Goal: Information Seeking & Learning: Check status

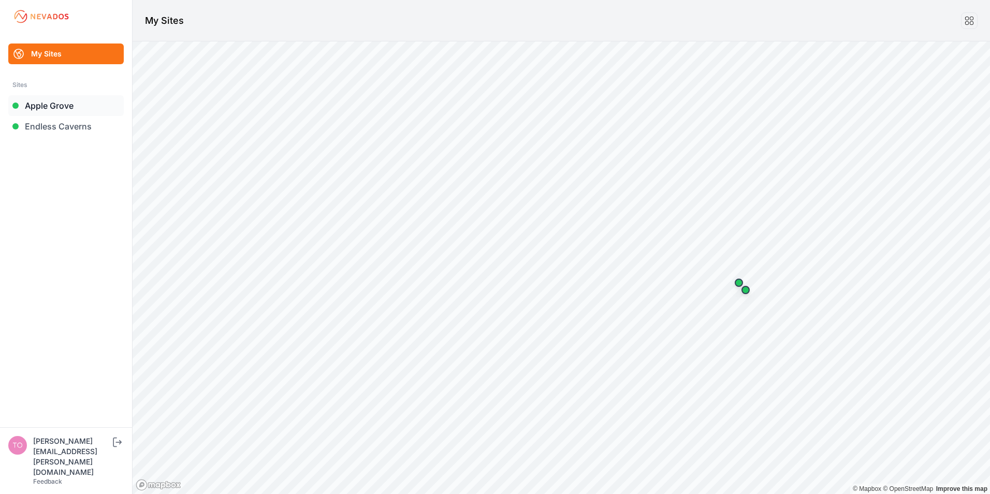
click at [35, 107] on link "Apple Grove" at bounding box center [65, 105] width 115 height 21
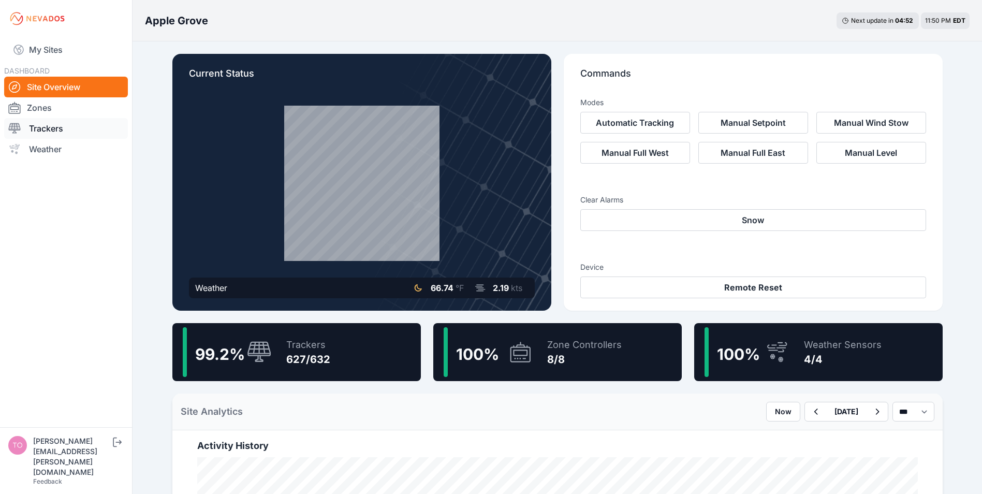
click at [42, 132] on link "Trackers" at bounding box center [66, 128] width 124 height 21
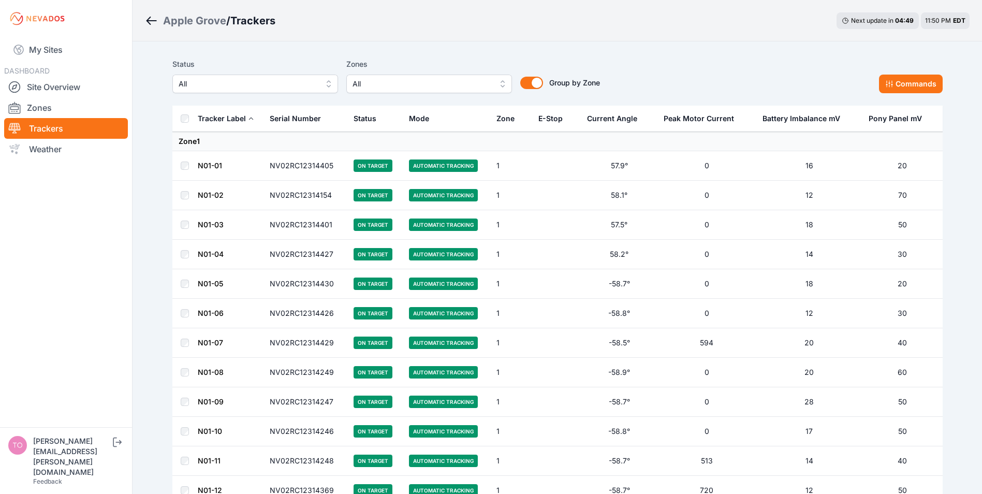
click at [235, 88] on span "All" at bounding box center [248, 84] width 139 height 12
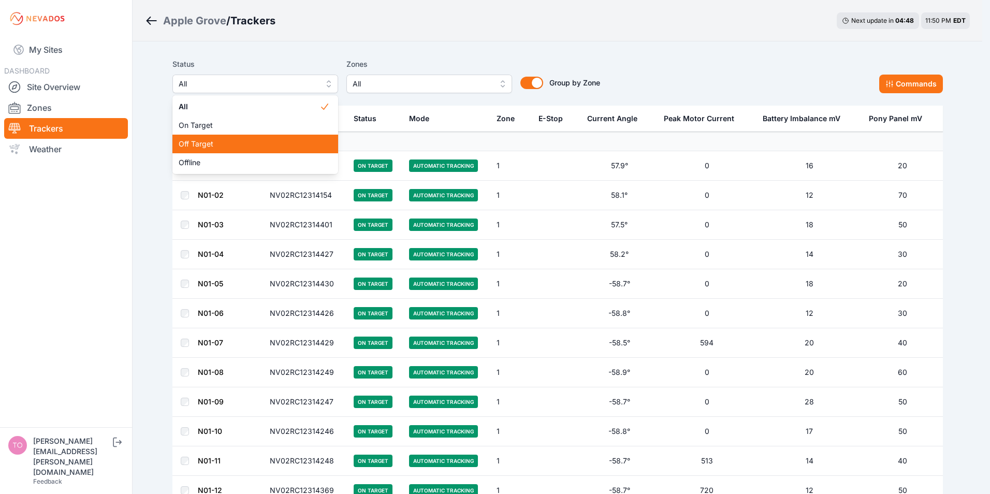
click at [206, 143] on span "Off Target" at bounding box center [249, 144] width 141 height 10
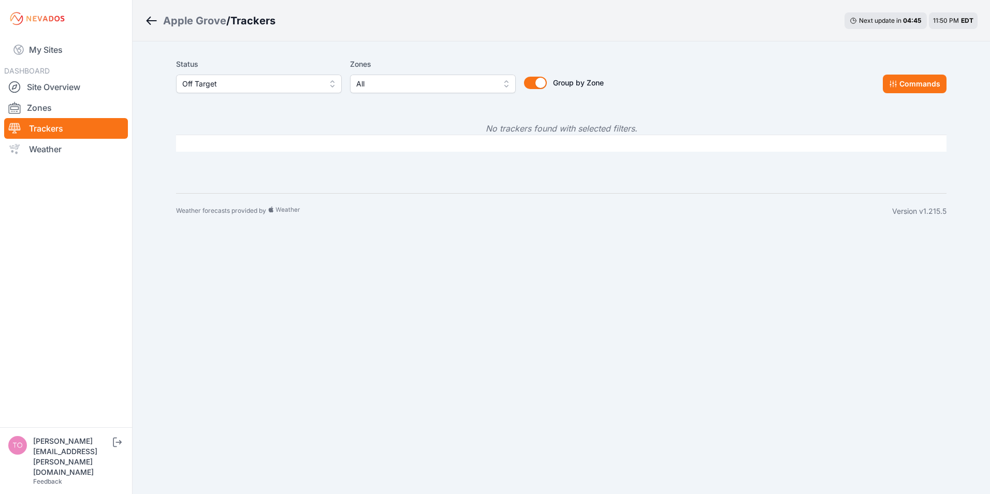
click at [259, 86] on span "Off Target" at bounding box center [251, 84] width 139 height 12
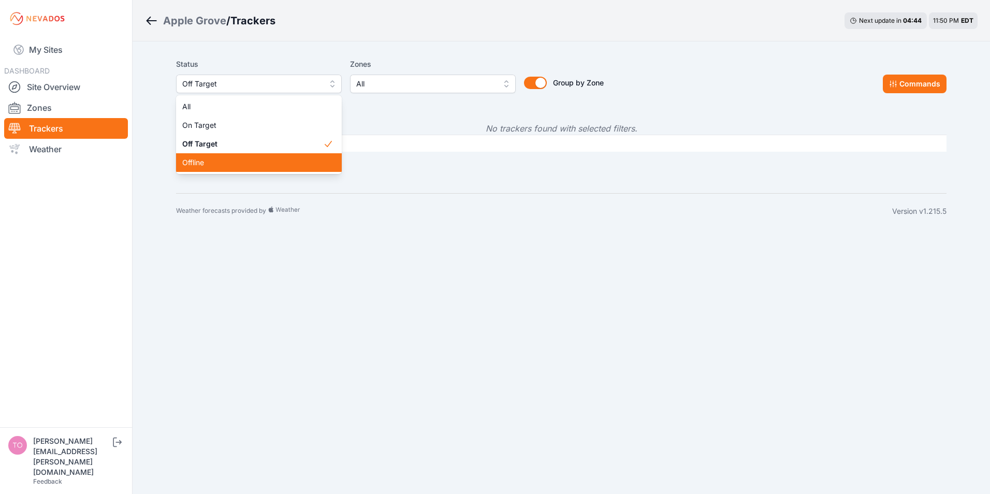
click at [200, 163] on span "Offline" at bounding box center [252, 162] width 141 height 10
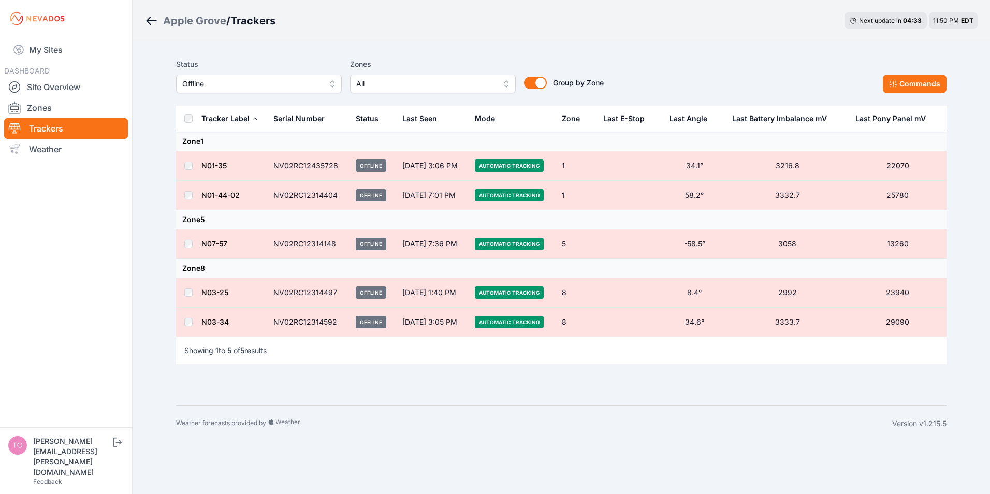
click at [275, 84] on span "Offline" at bounding box center [251, 84] width 139 height 12
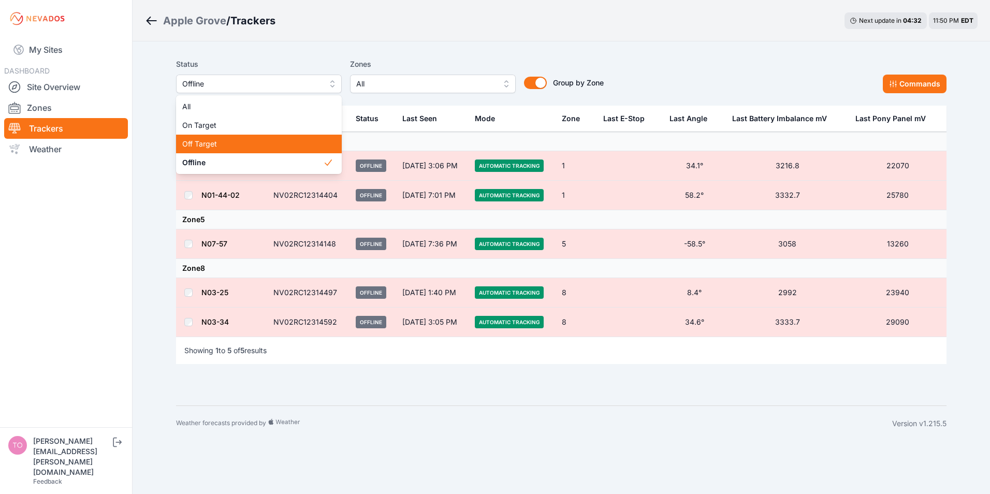
click at [210, 144] on span "Off Target" at bounding box center [252, 144] width 141 height 10
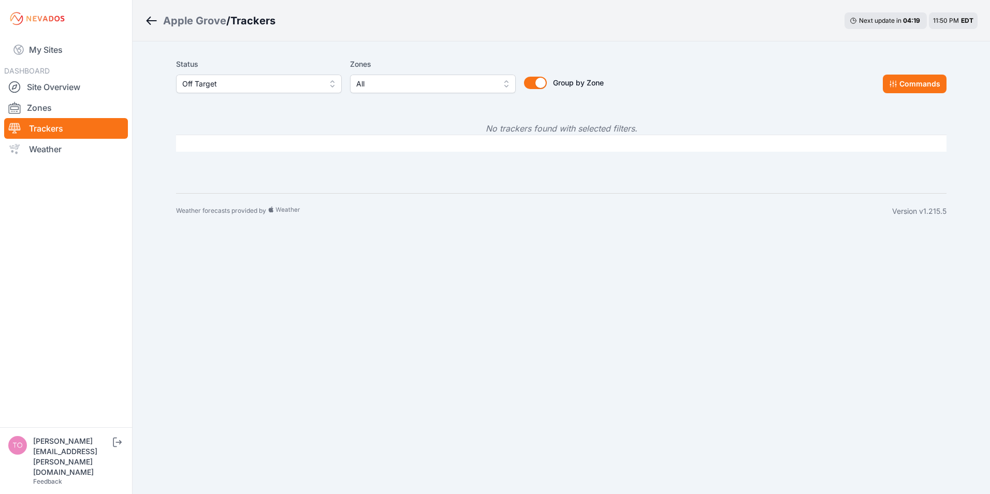
click at [233, 85] on span "Off Target" at bounding box center [251, 84] width 139 height 12
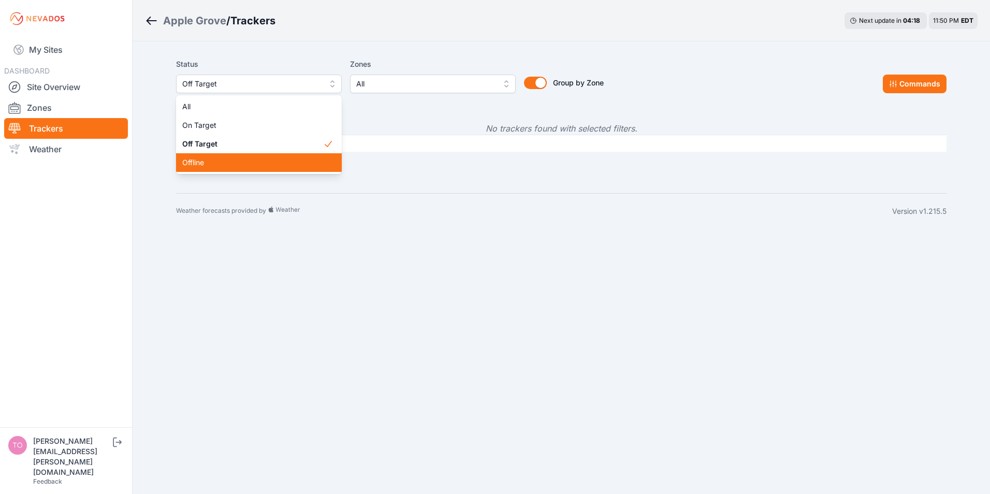
click at [198, 159] on span "Offline" at bounding box center [252, 162] width 141 height 10
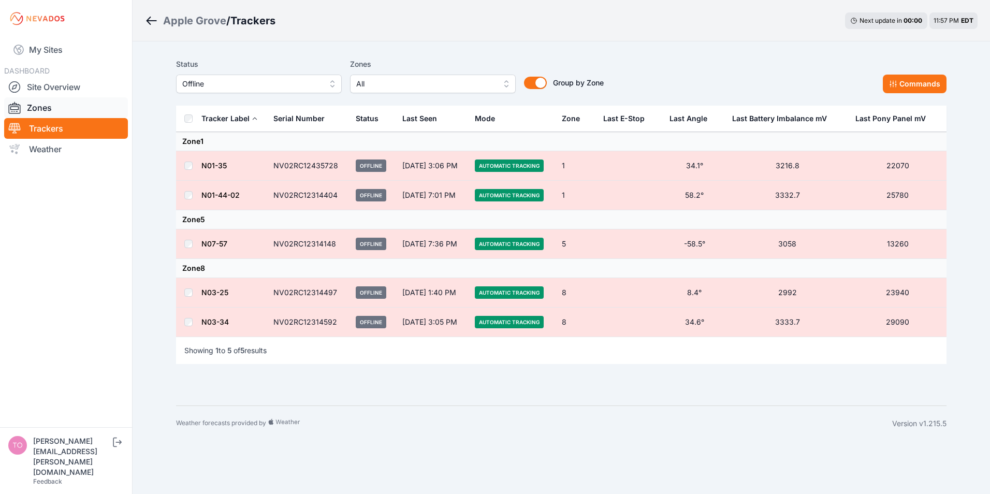
click at [37, 107] on link "Zones" at bounding box center [66, 107] width 124 height 21
click at [36, 107] on link "Zones" at bounding box center [66, 107] width 124 height 21
click at [29, 106] on link "Zones" at bounding box center [66, 107] width 124 height 21
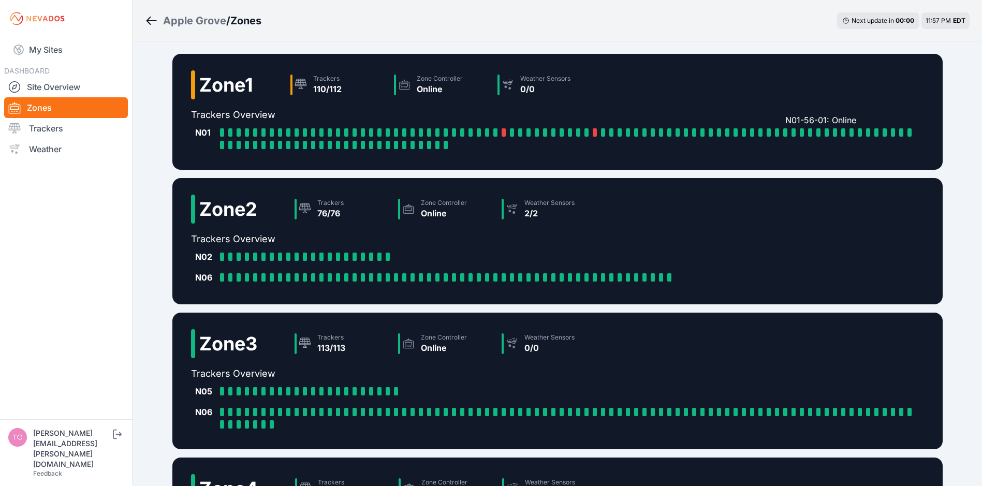
click at [786, 132] on div at bounding box center [785, 132] width 4 height 8
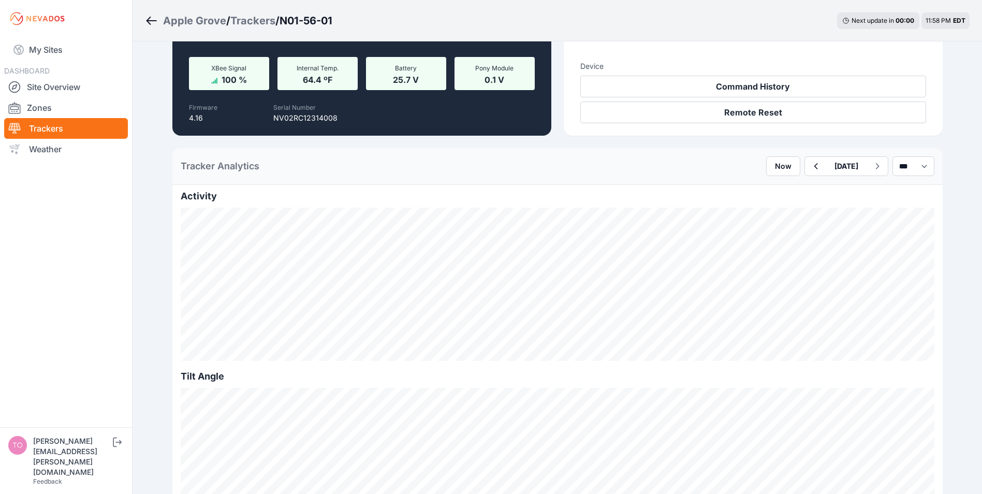
scroll to position [155, 0]
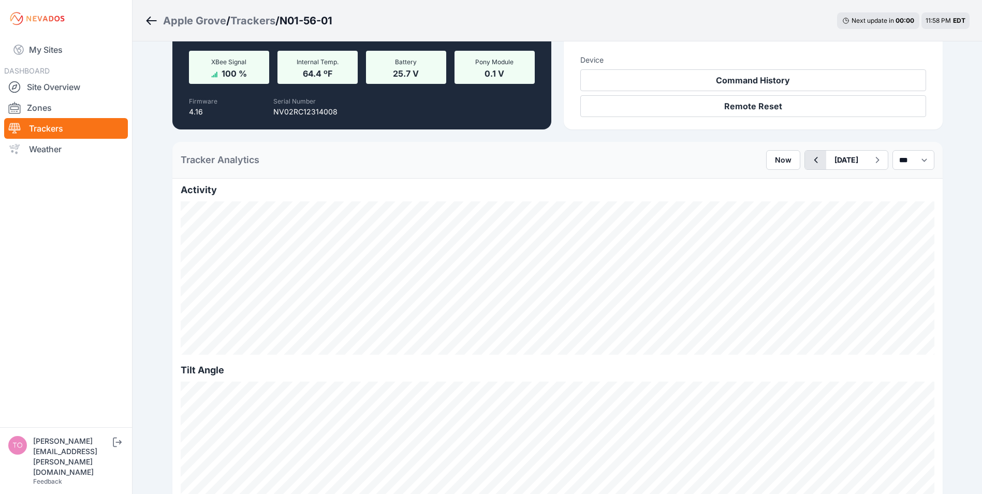
click at [814, 160] on icon "button" at bounding box center [816, 160] width 4 height 6
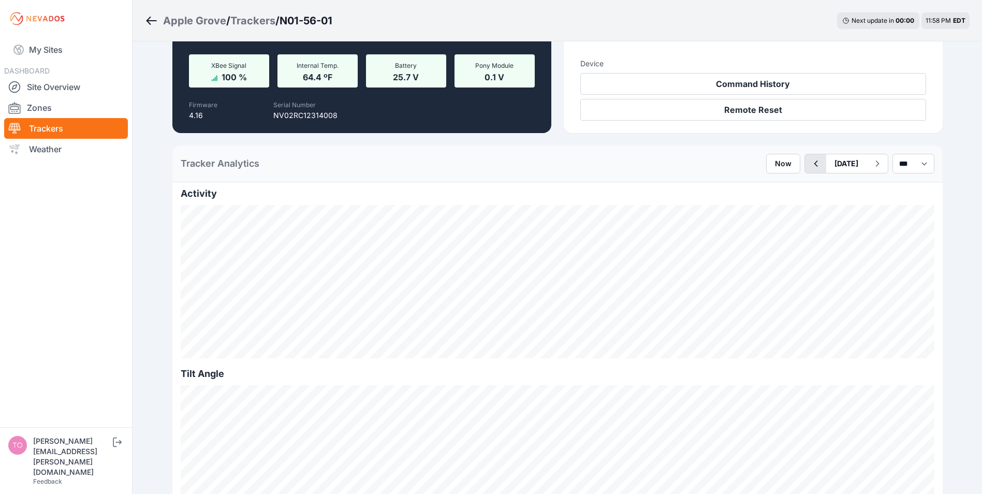
scroll to position [155, 0]
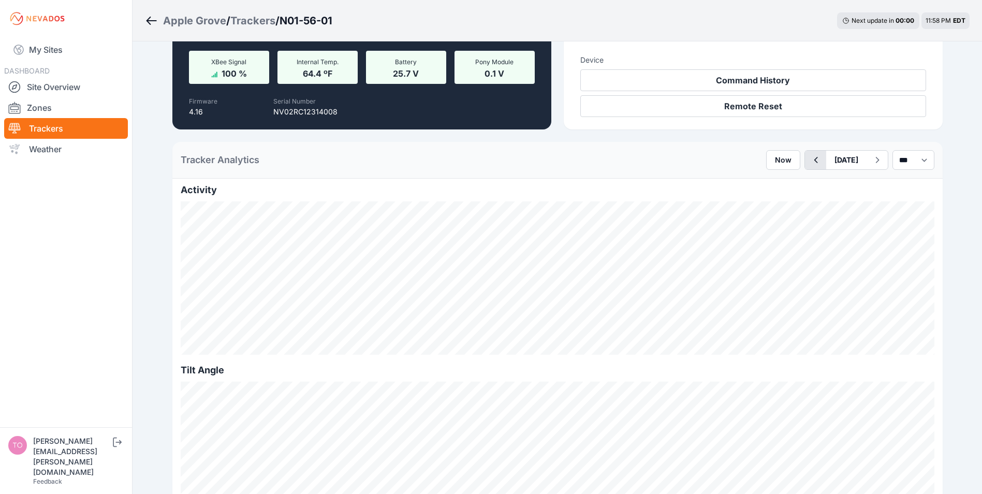
click at [809, 162] on icon "button" at bounding box center [815, 160] width 13 height 12
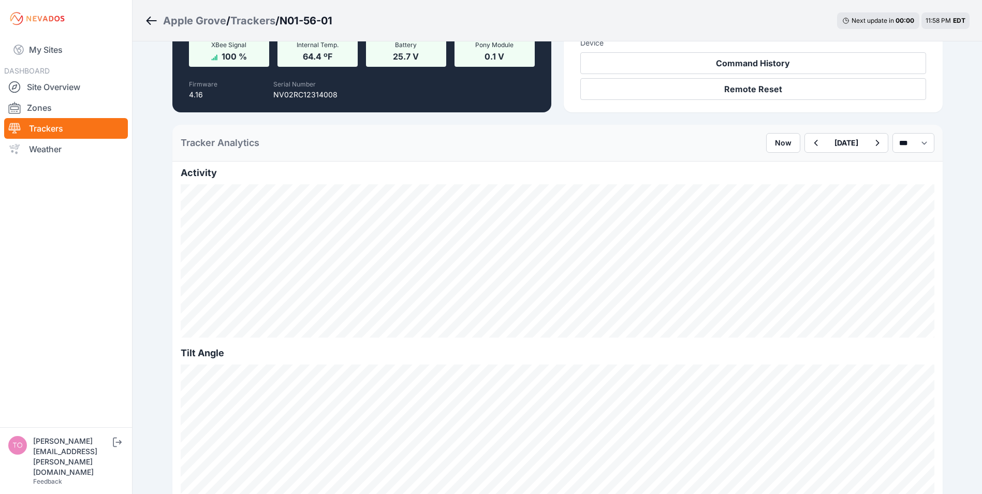
scroll to position [207, 0]
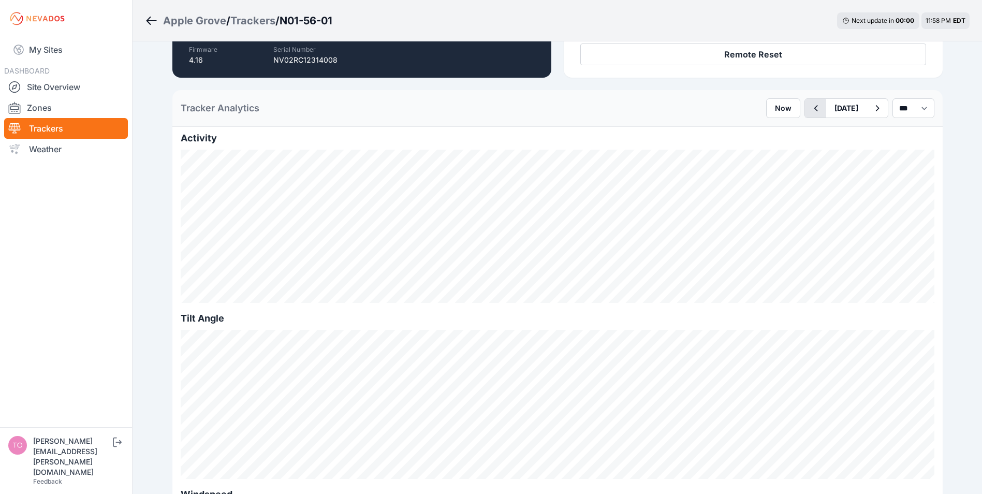
click at [809, 108] on icon "button" at bounding box center [815, 108] width 13 height 12
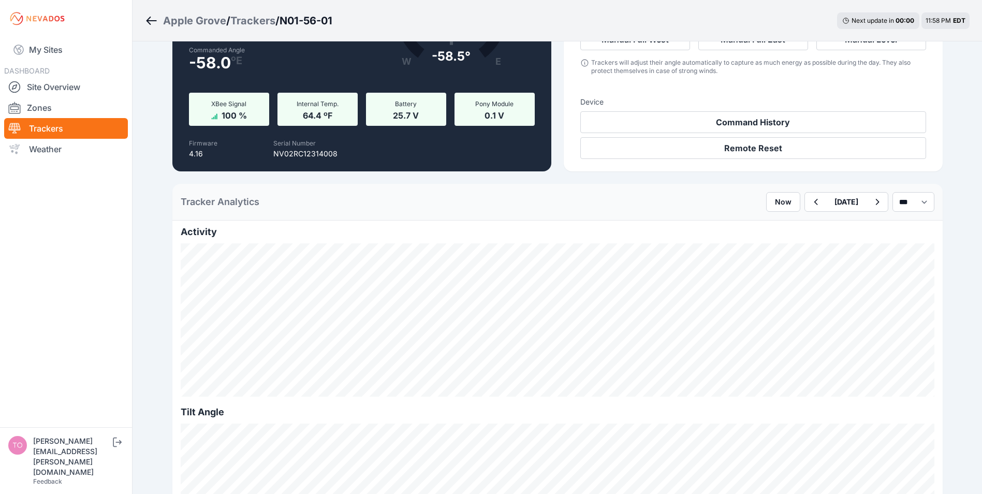
scroll to position [207, 0]
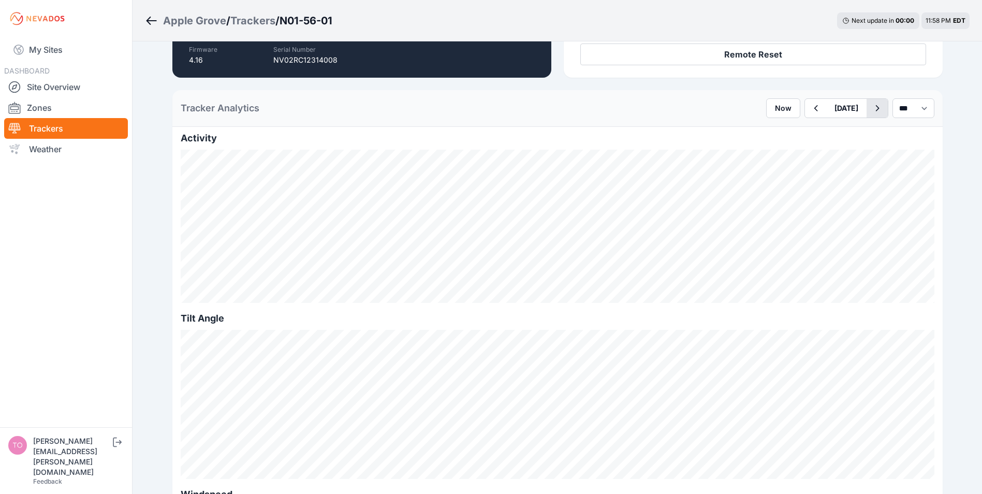
click at [871, 109] on icon "button" at bounding box center [877, 108] width 13 height 12
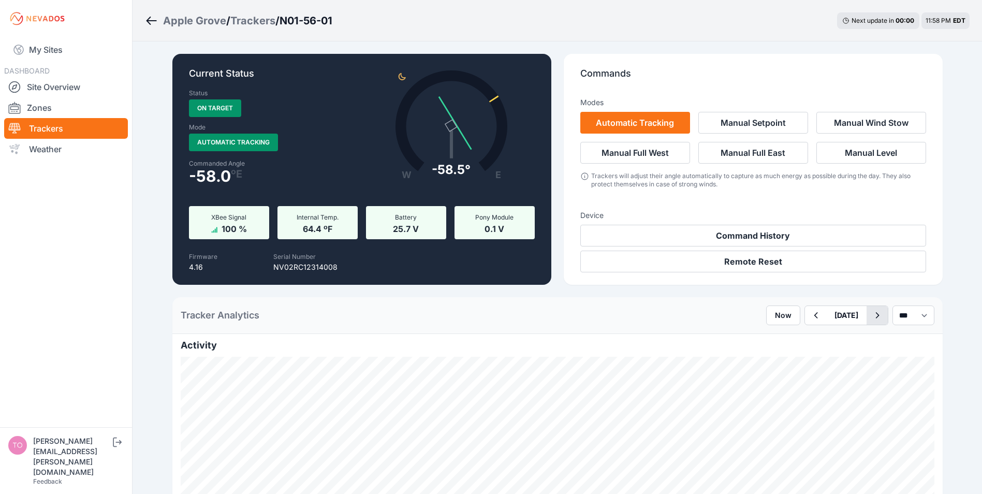
click at [871, 316] on icon "button" at bounding box center [877, 315] width 13 height 12
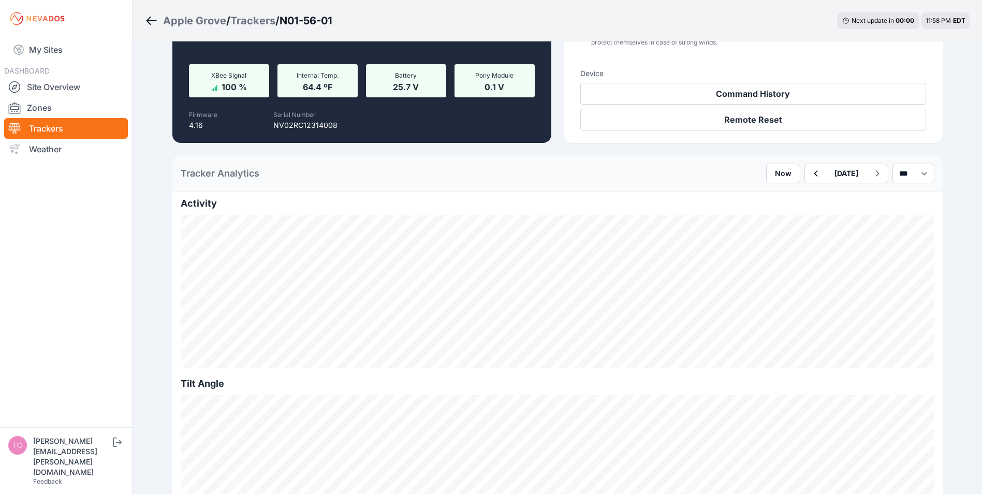
scroll to position [155, 0]
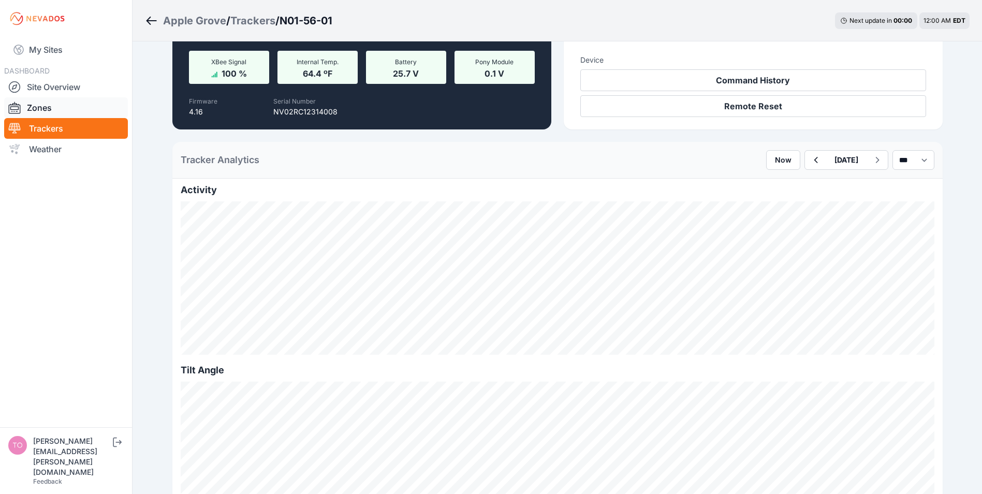
click at [39, 107] on link "Zones" at bounding box center [66, 107] width 124 height 21
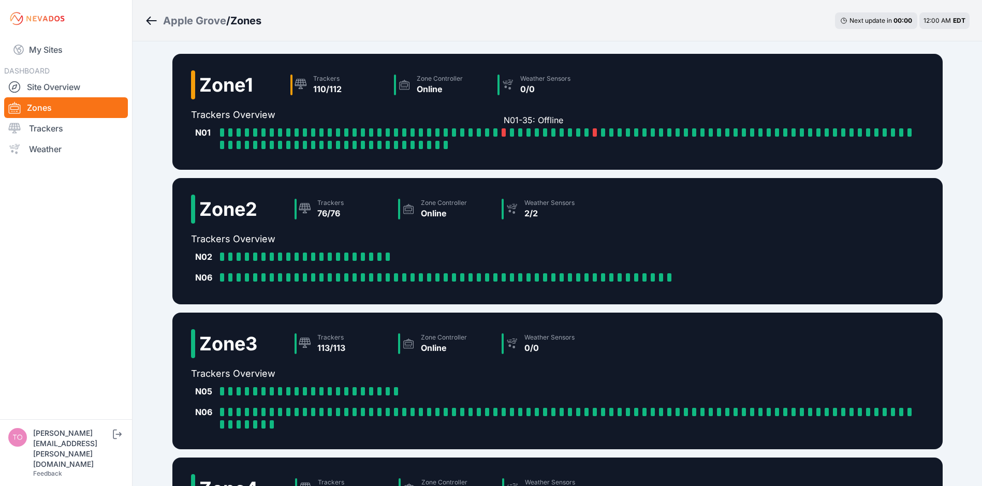
click at [503, 129] on div at bounding box center [504, 132] width 4 height 8
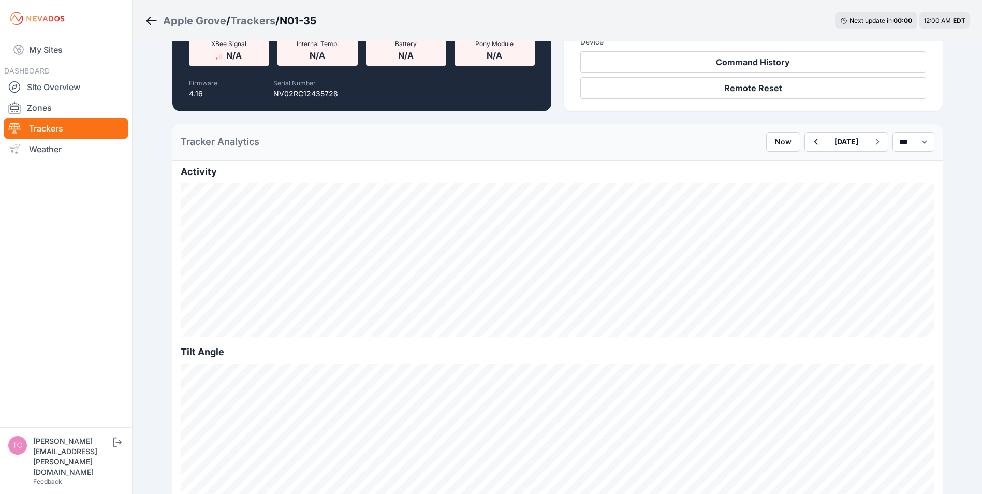
scroll to position [155, 0]
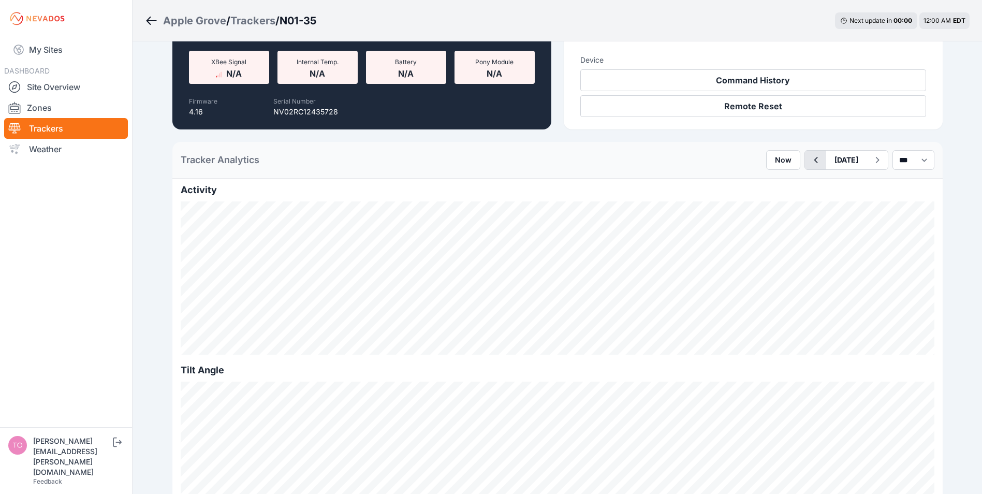
click at [809, 159] on icon "button" at bounding box center [815, 160] width 13 height 12
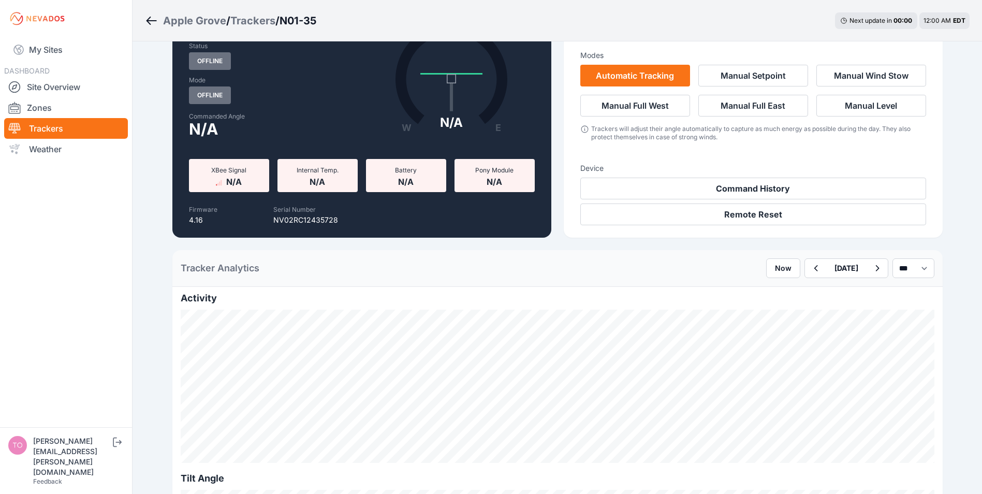
scroll to position [155, 0]
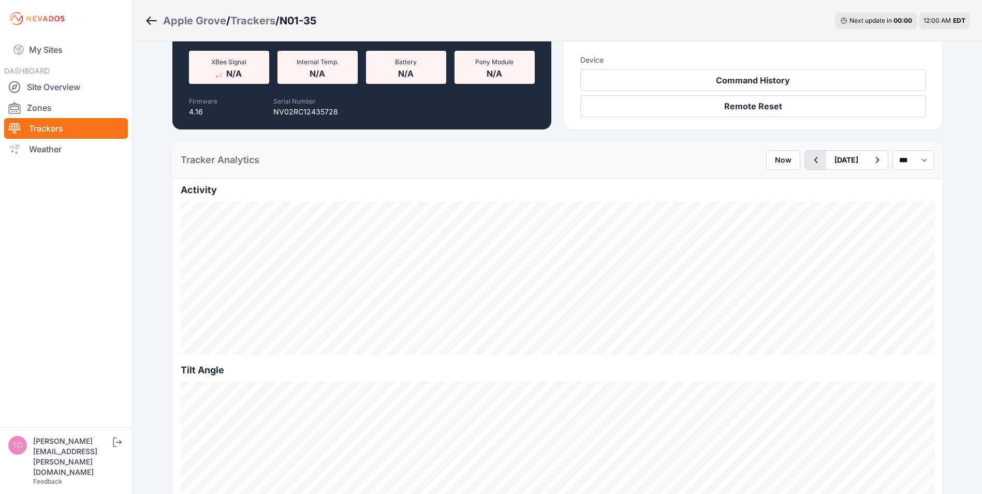
click at [809, 159] on icon "button" at bounding box center [815, 160] width 13 height 12
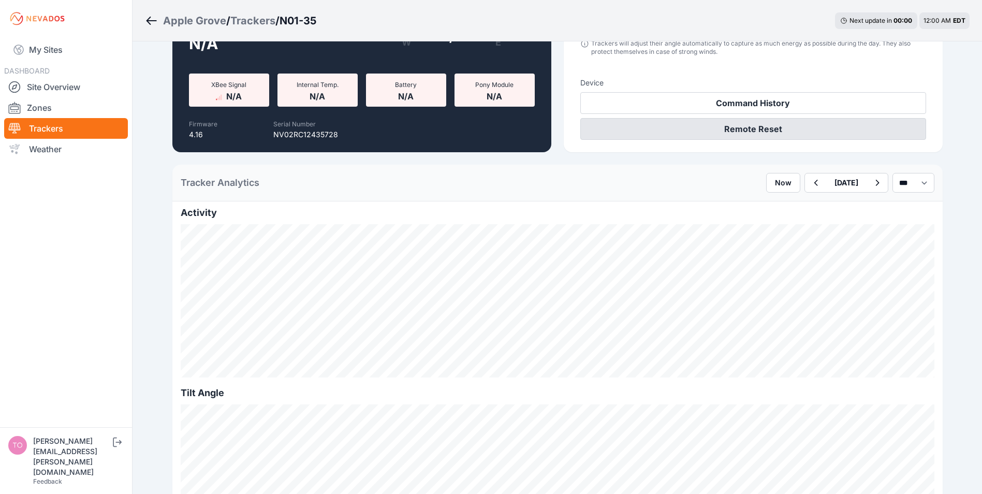
scroll to position [104, 0]
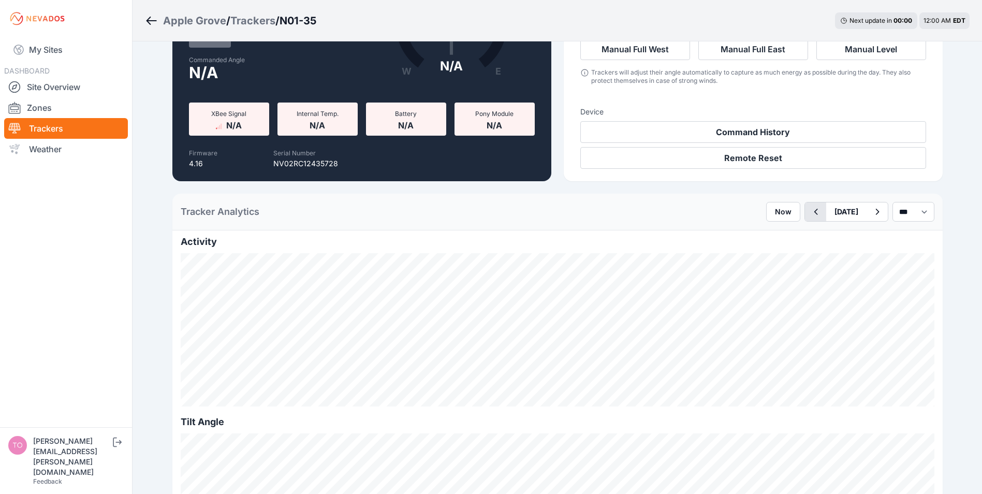
click at [809, 207] on icon "button" at bounding box center [815, 212] width 13 height 12
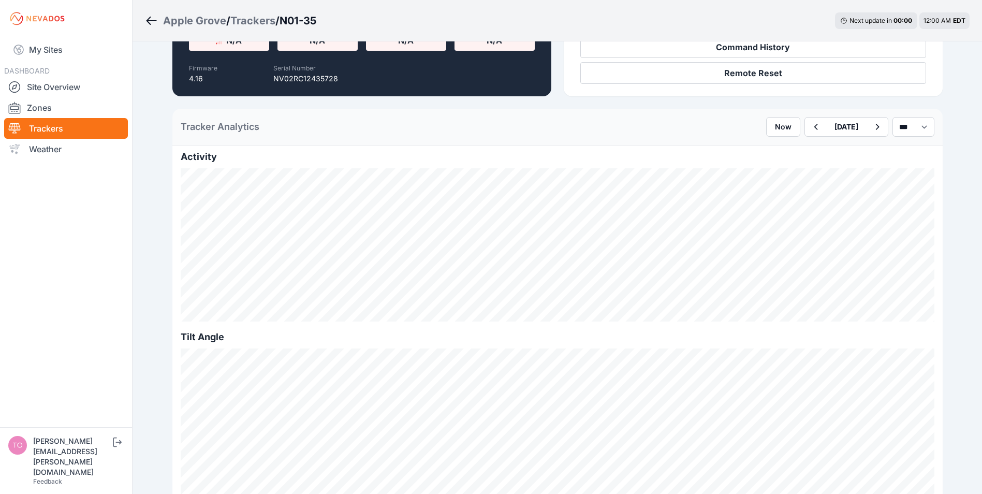
scroll to position [207, 0]
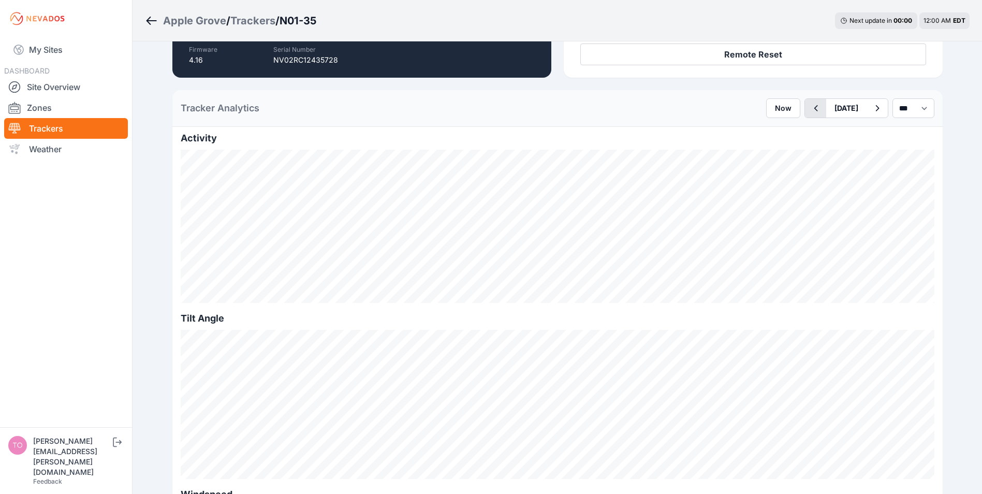
click at [809, 112] on icon "button" at bounding box center [815, 108] width 13 height 12
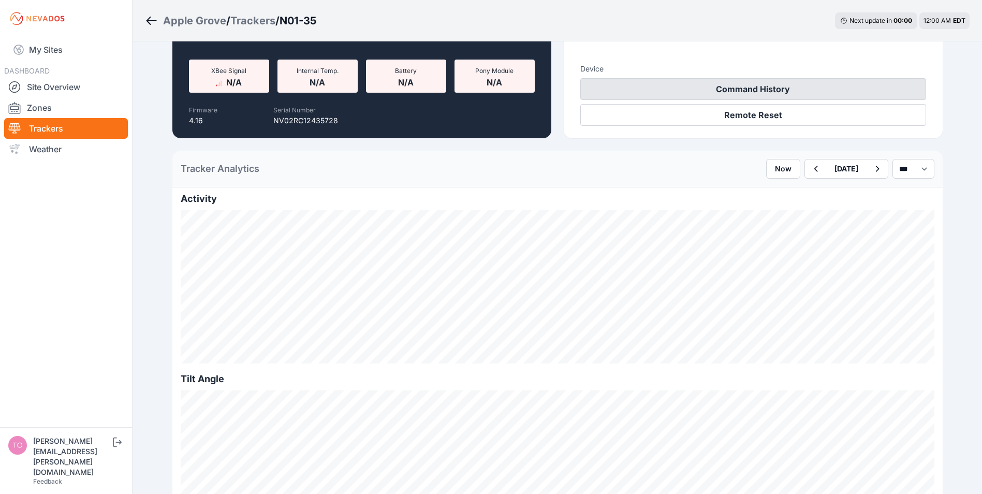
scroll to position [207, 0]
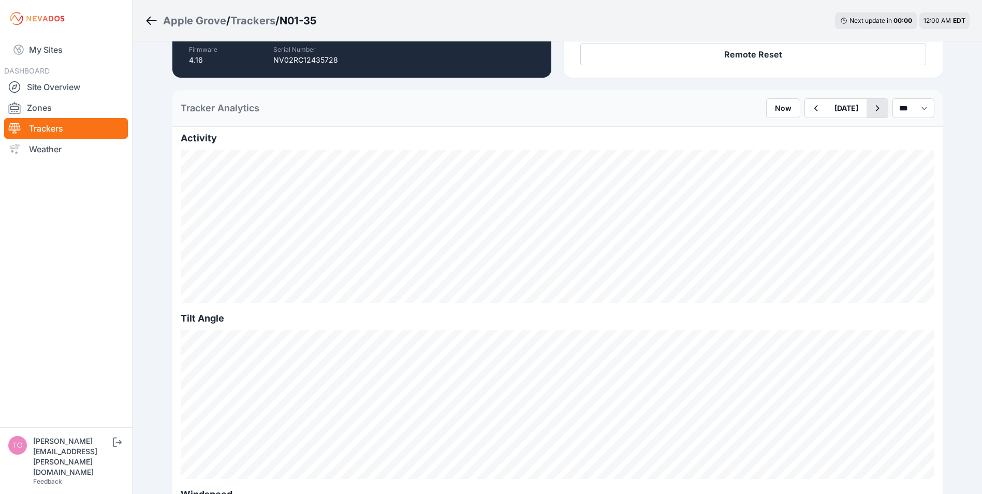
click at [871, 106] on icon "button" at bounding box center [877, 108] width 13 height 12
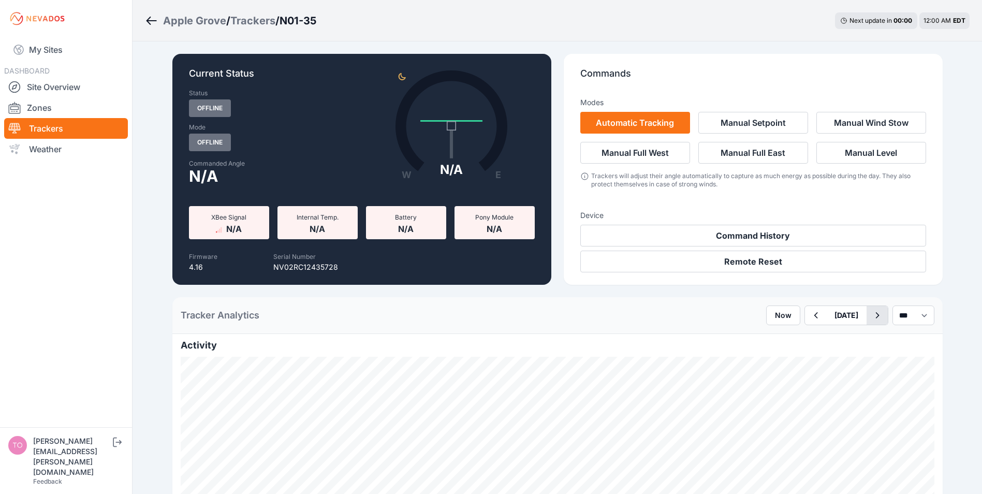
click at [871, 314] on icon "button" at bounding box center [877, 315] width 13 height 12
click at [871, 311] on icon "button" at bounding box center [877, 315] width 13 height 12
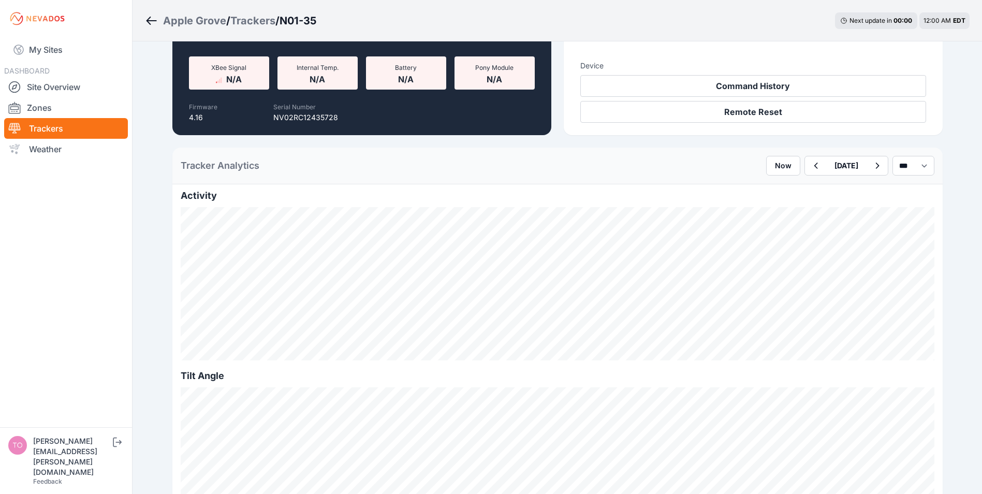
scroll to position [155, 0]
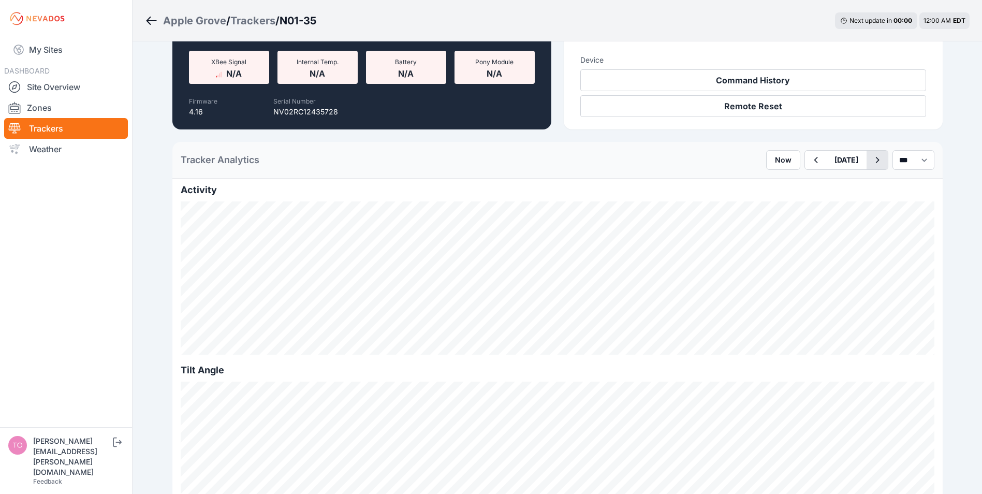
click at [871, 163] on icon "button" at bounding box center [877, 160] width 13 height 12
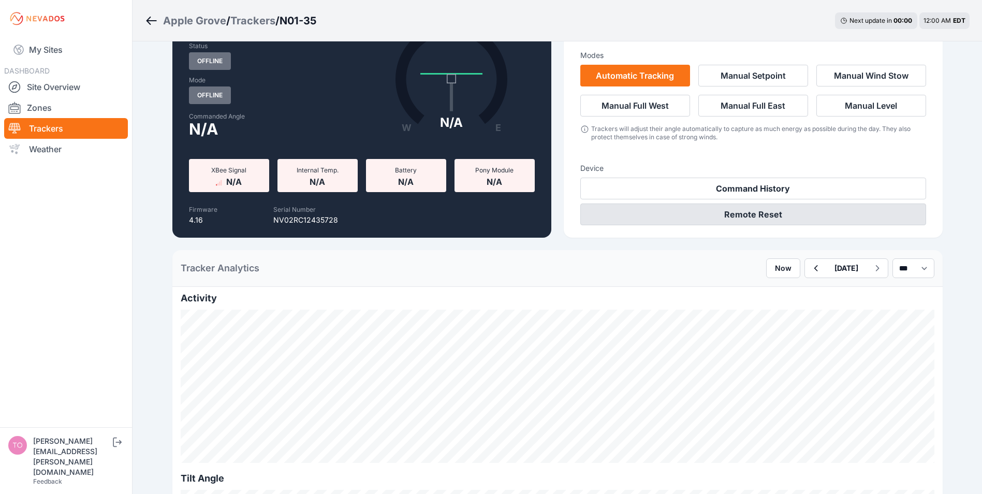
scroll to position [207, 0]
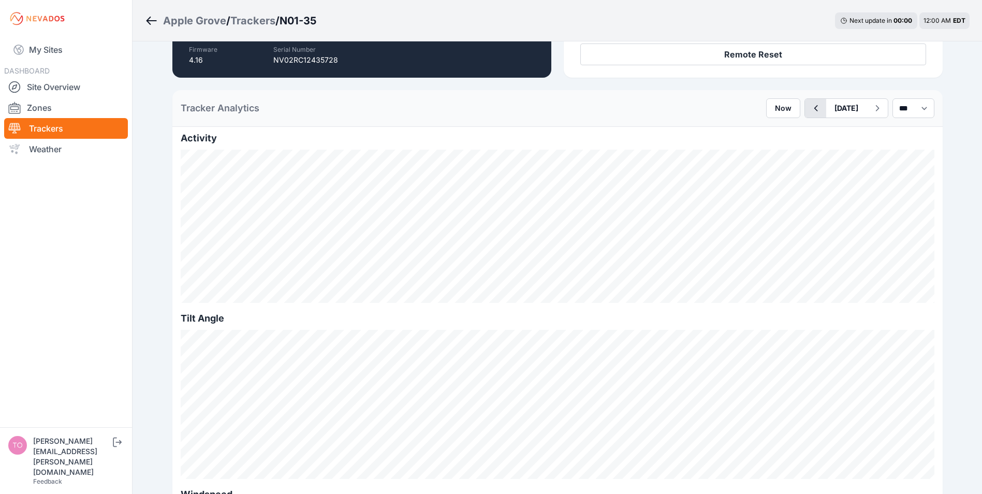
click at [809, 109] on icon "button" at bounding box center [815, 108] width 13 height 12
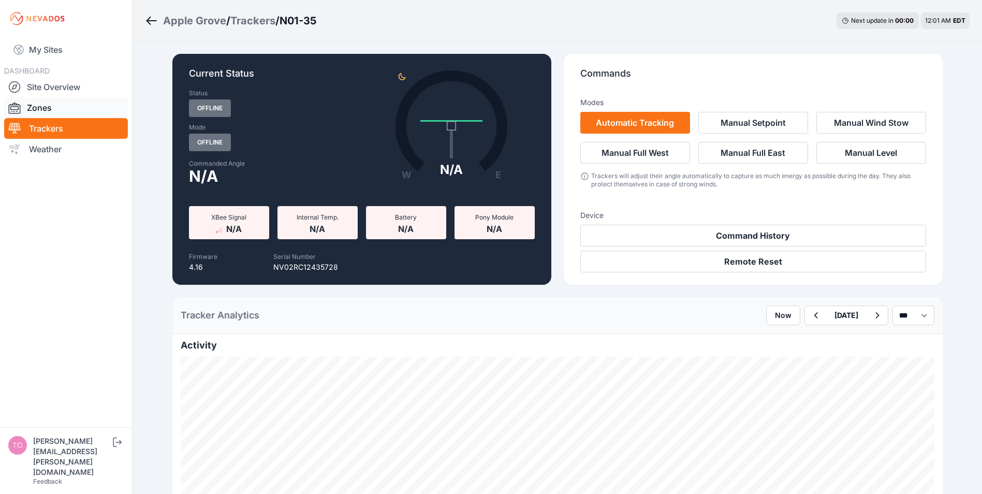
click at [51, 106] on link "Zones" at bounding box center [66, 107] width 124 height 21
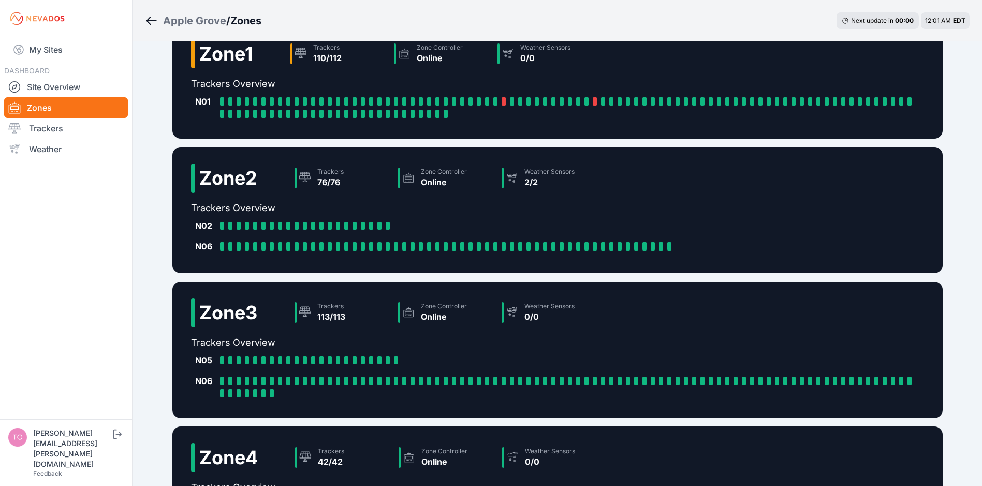
scroll to position [194, 0]
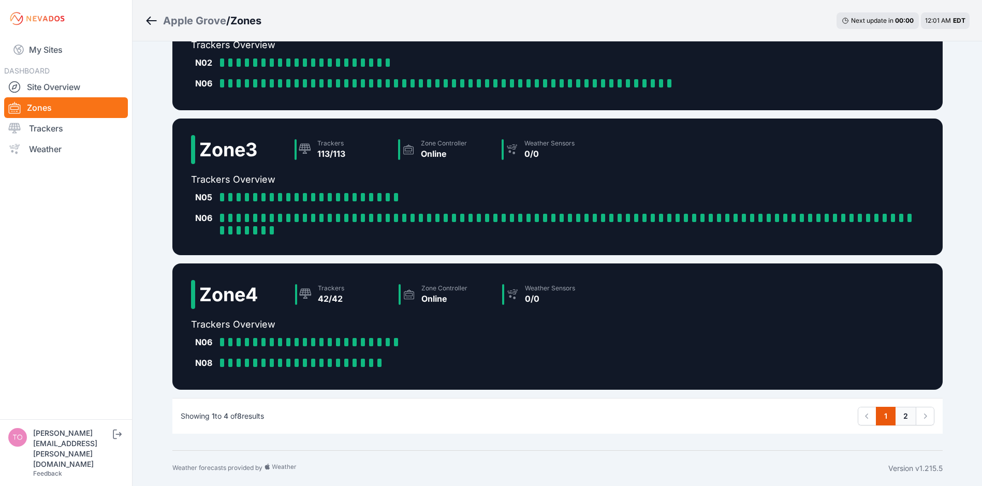
click at [904, 420] on link "2" at bounding box center [905, 416] width 21 height 19
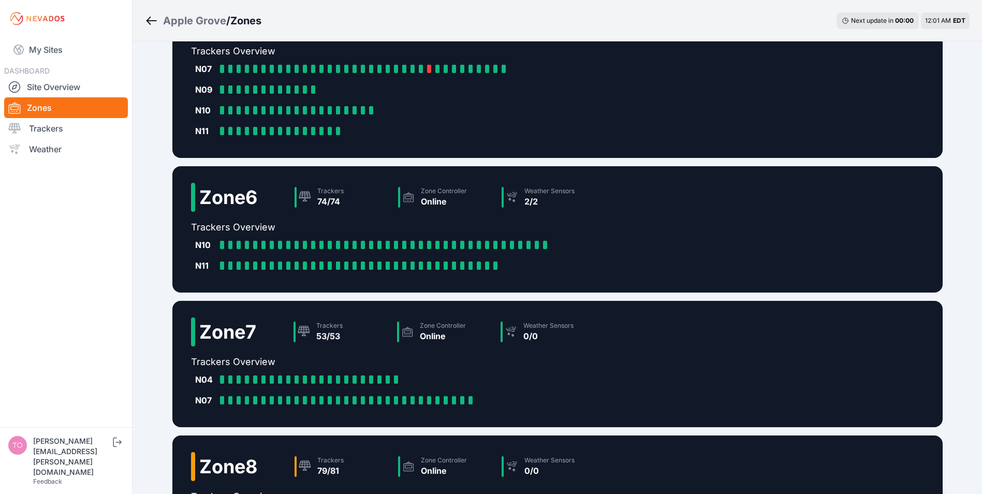
scroll to position [207, 0]
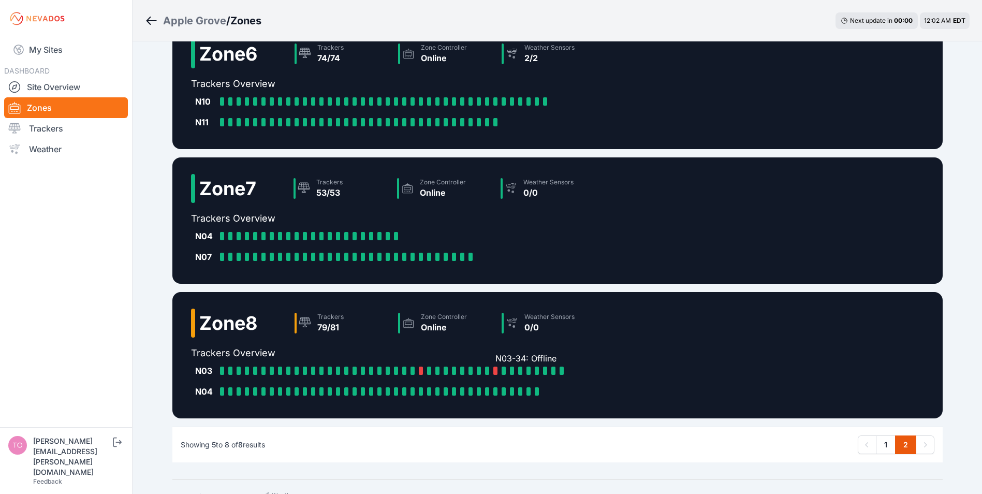
click at [495, 370] on div at bounding box center [495, 371] width 4 height 8
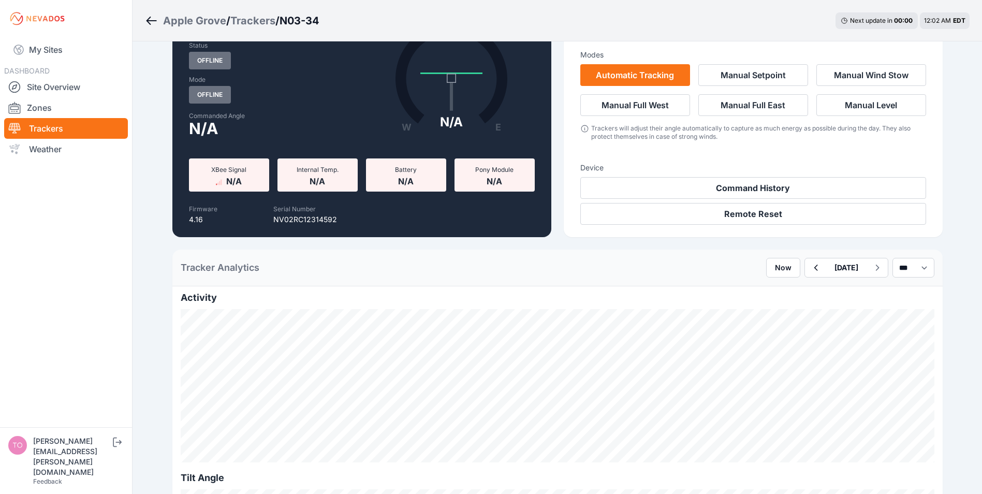
scroll to position [155, 0]
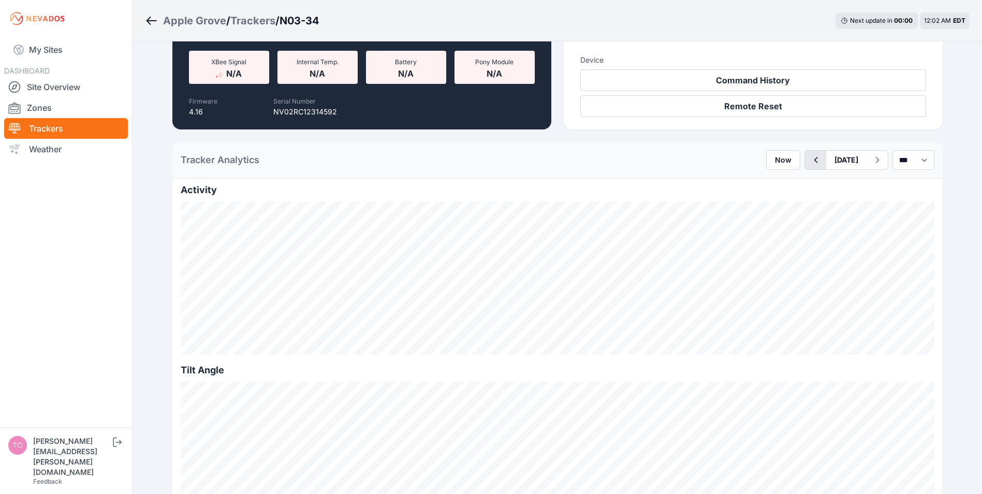
click at [809, 157] on icon "button" at bounding box center [815, 160] width 13 height 12
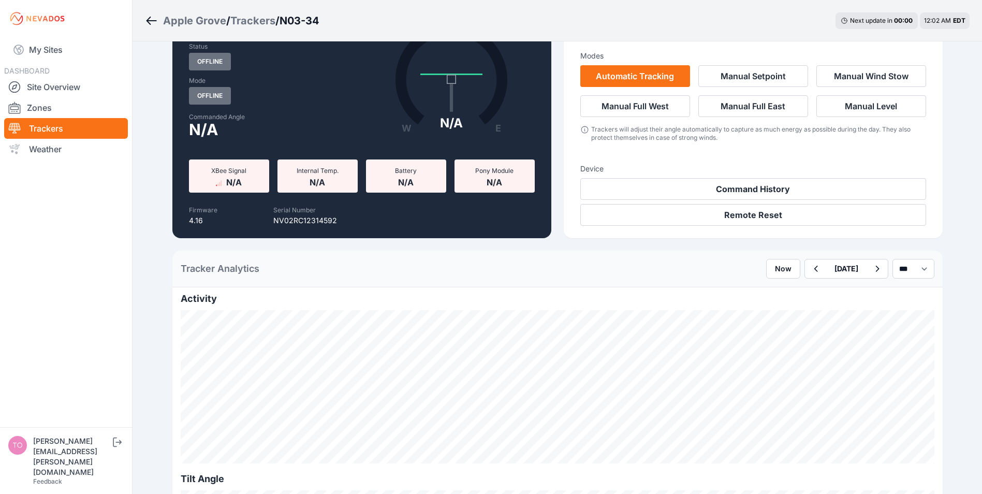
scroll to position [207, 0]
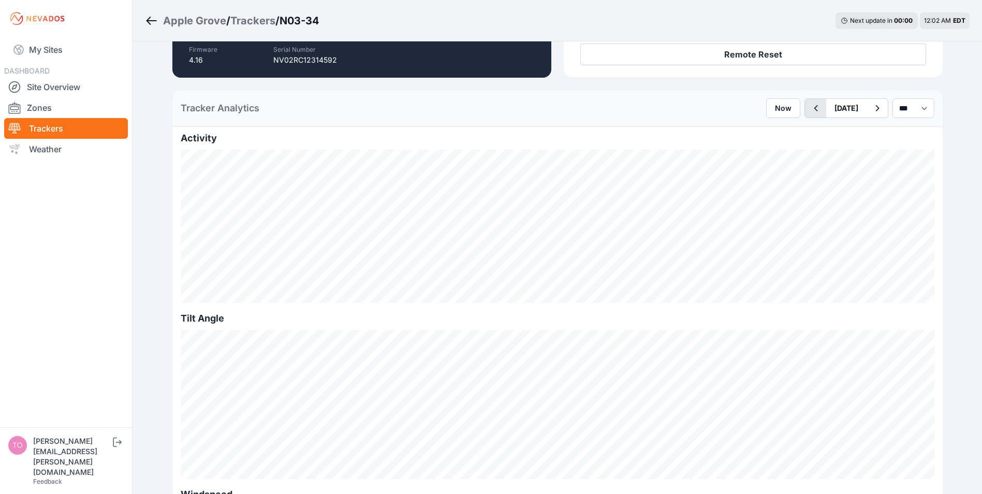
click at [809, 109] on icon "button" at bounding box center [815, 108] width 13 height 12
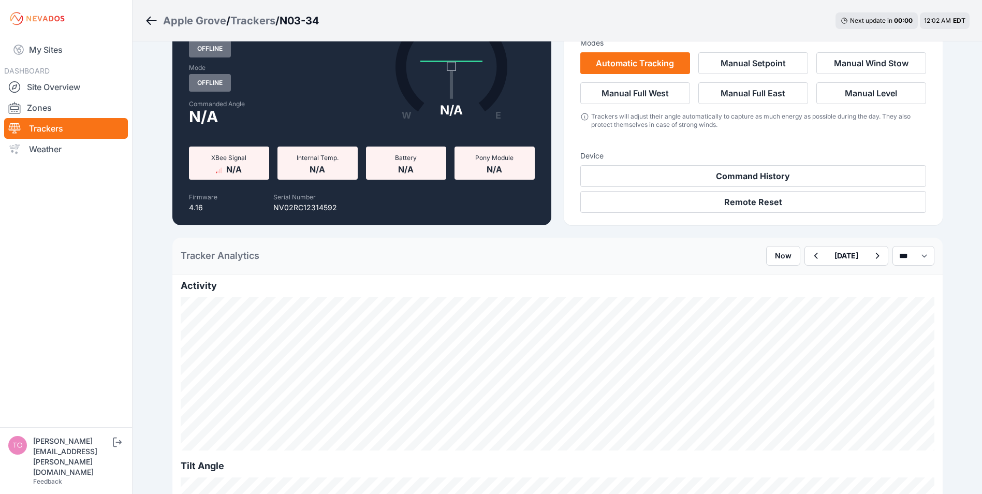
scroll to position [259, 0]
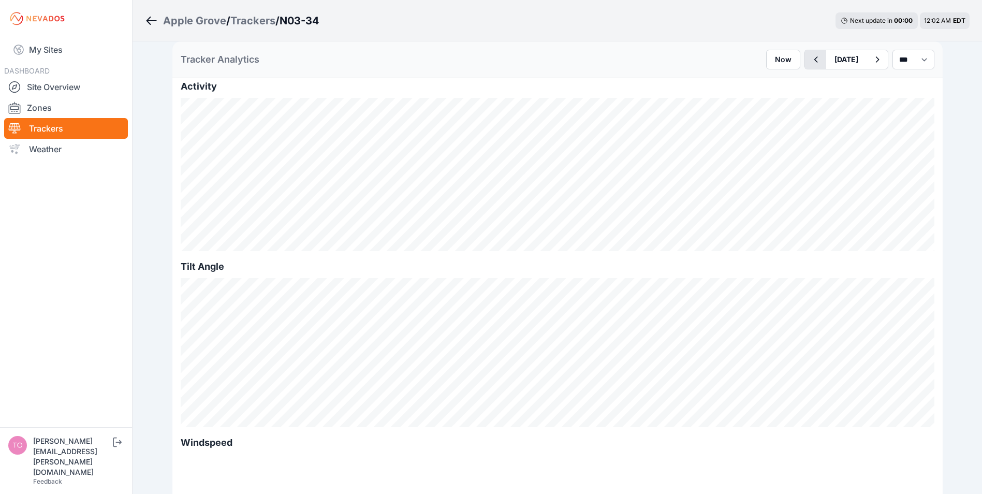
click at [809, 64] on icon "button" at bounding box center [815, 59] width 13 height 12
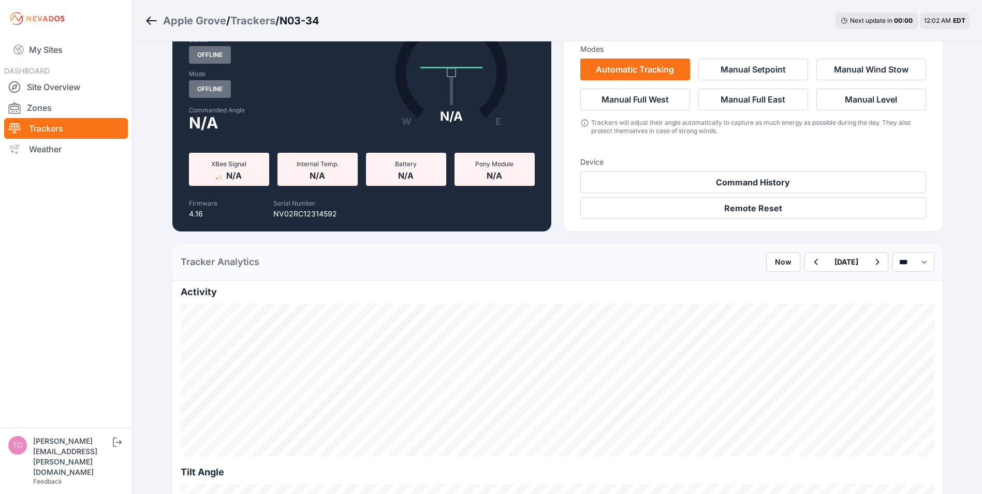
scroll to position [155, 0]
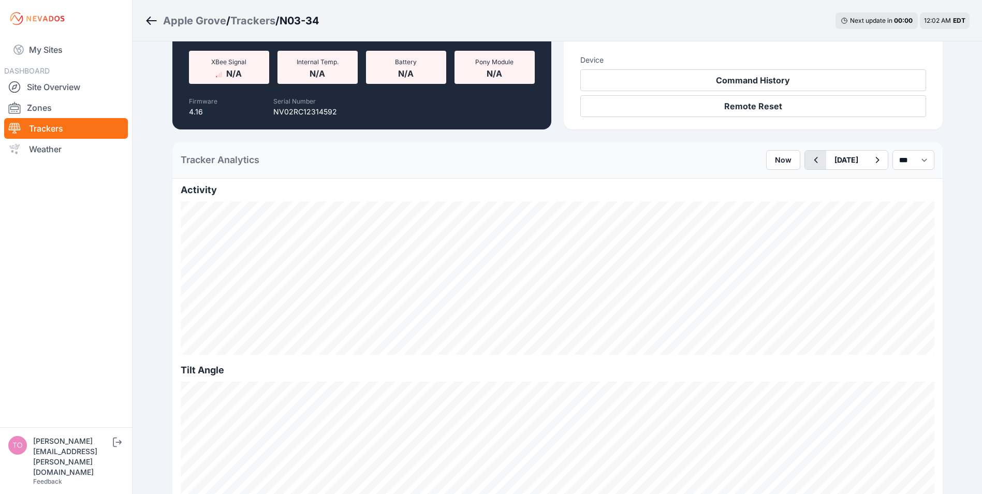
click at [809, 157] on icon "button" at bounding box center [815, 160] width 13 height 12
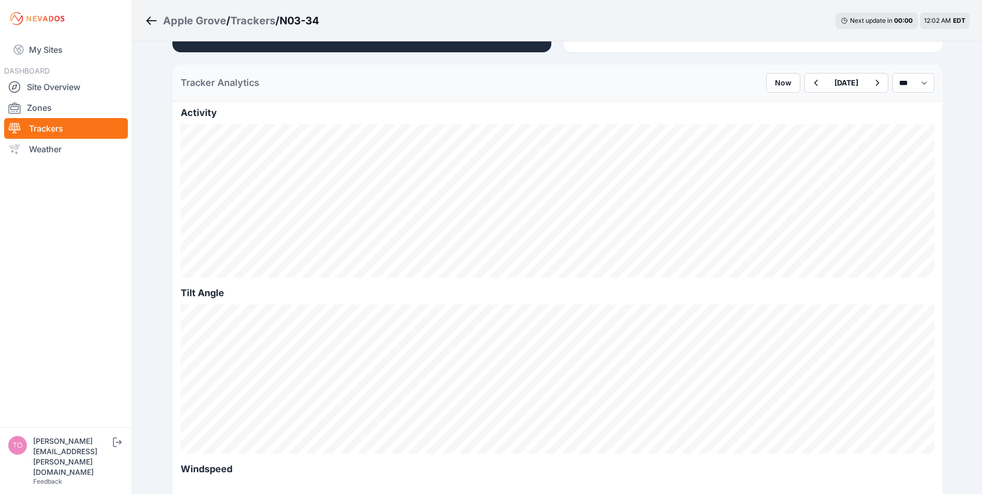
scroll to position [259, 0]
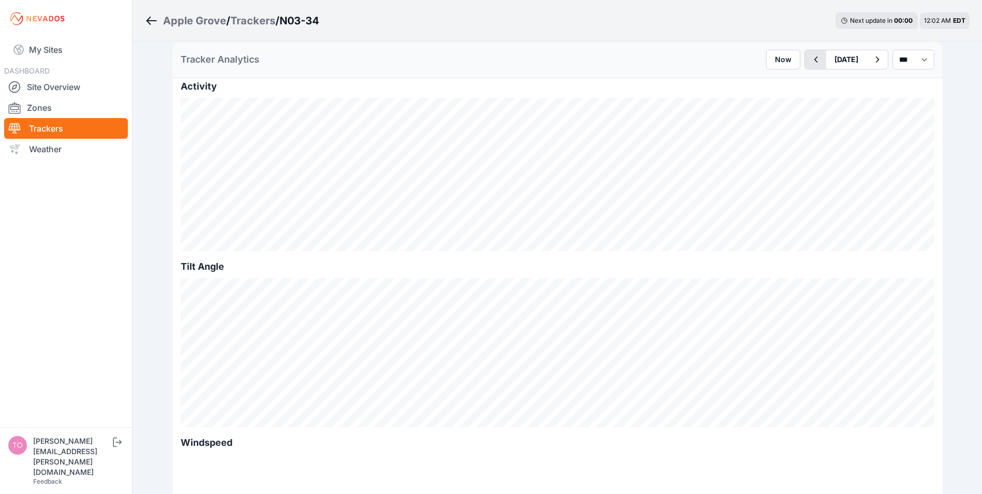
click at [809, 61] on icon "button" at bounding box center [815, 59] width 13 height 12
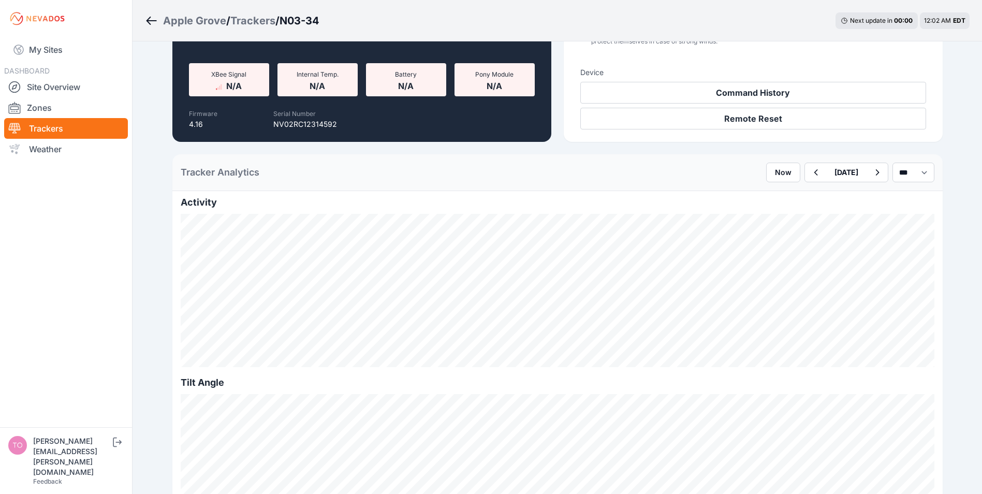
scroll to position [155, 0]
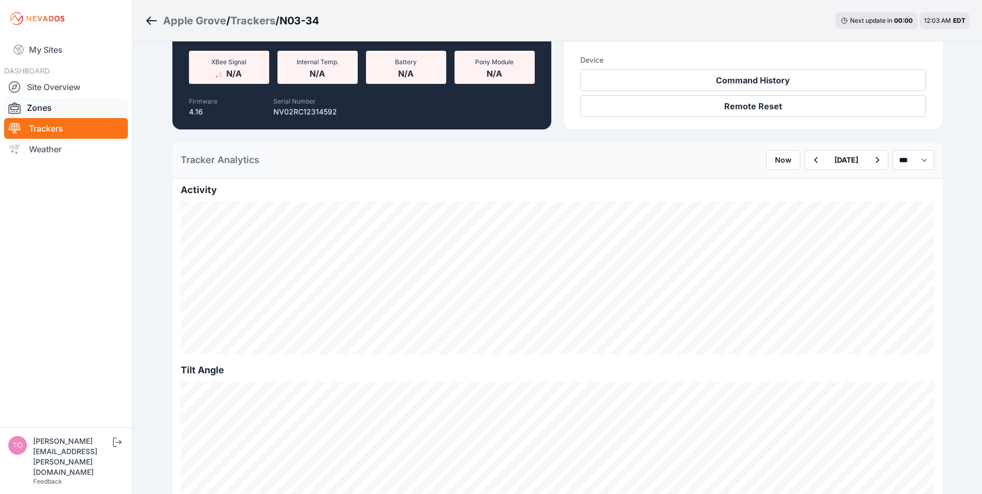
click at [36, 105] on link "Zones" at bounding box center [66, 107] width 124 height 21
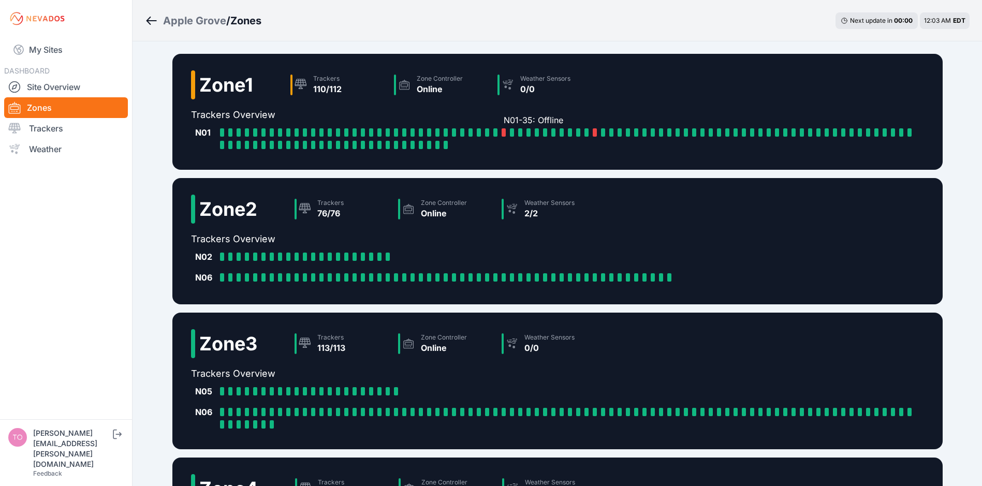
click at [503, 132] on div at bounding box center [504, 132] width 4 height 8
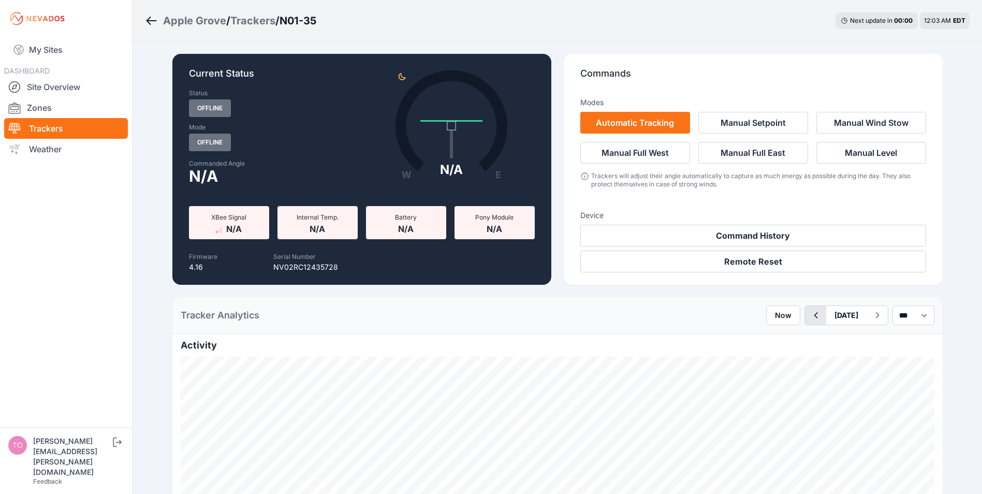
click at [809, 318] on icon "button" at bounding box center [815, 315] width 13 height 12
click at [809, 317] on icon "button" at bounding box center [815, 315] width 13 height 12
